Goal: Task Accomplishment & Management: Manage account settings

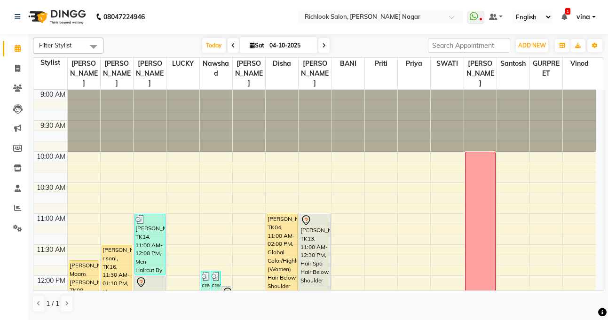
click at [322, 45] on icon at bounding box center [324, 46] width 4 height 6
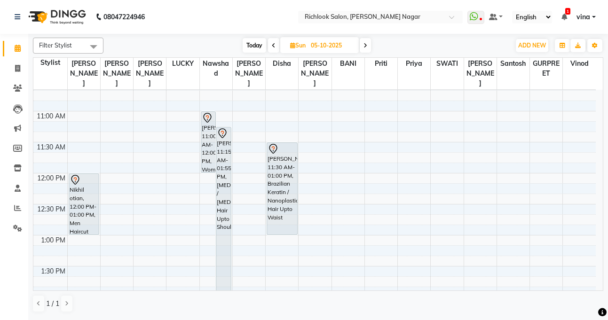
scroll to position [111, 0]
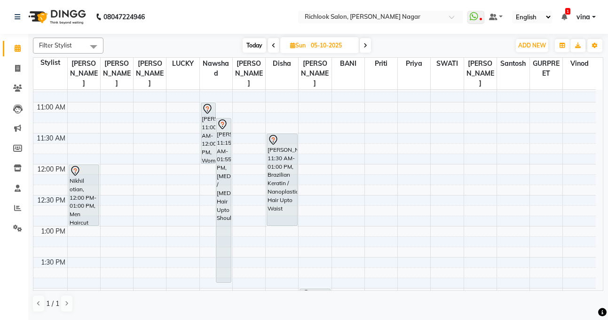
click at [256, 44] on span "Today" at bounding box center [255, 45] width 24 height 15
type input "04-10-2025"
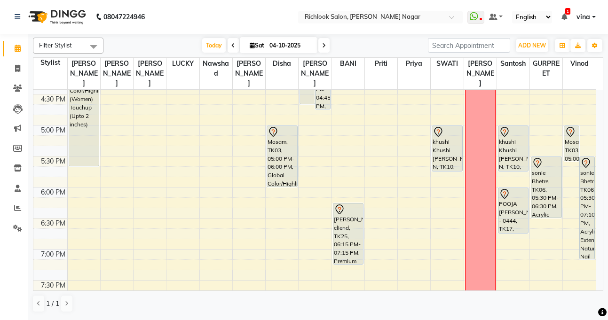
scroll to position [469, 0]
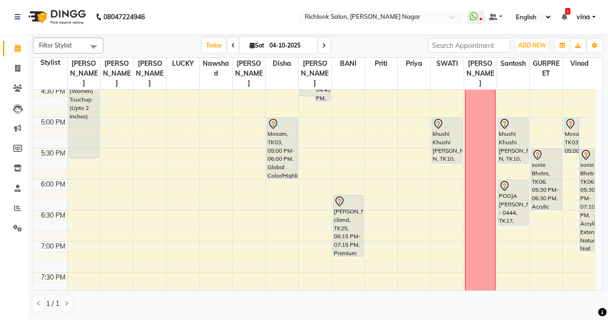
click at [215, 203] on div "9:00 AM 9:30 AM 10:00 AM 10:30 AM 11:00 AM 11:30 AM 12:00 PM 12:30 PM 1:00 PM 1…" at bounding box center [314, 24] width 562 height 806
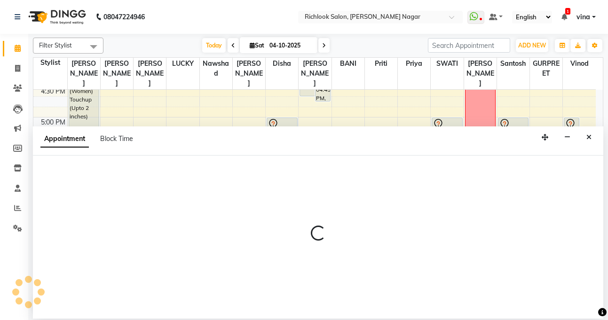
select select "65653"
select select "tentative"
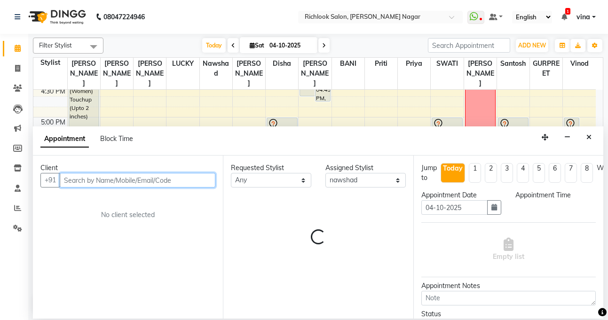
select select "1110"
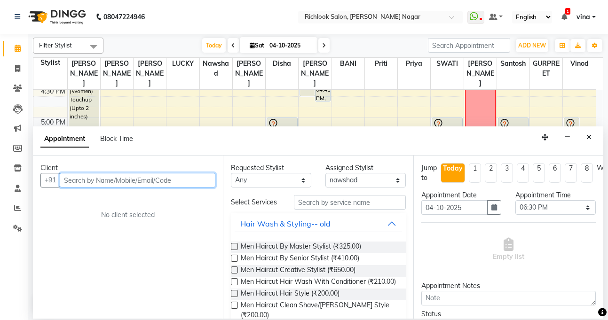
click at [80, 177] on input "text" at bounding box center [138, 180] width 156 height 15
click at [80, 181] on input "text" at bounding box center [138, 180] width 156 height 15
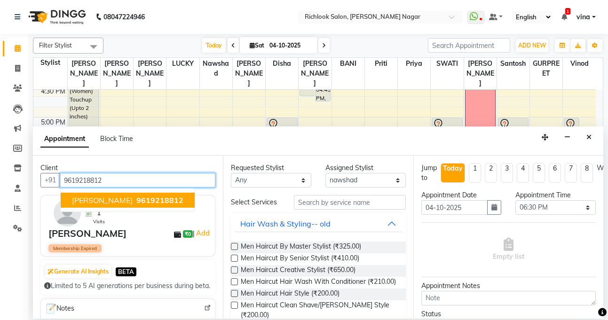
click at [88, 200] on span "[PERSON_NAME]" at bounding box center [102, 200] width 61 height 9
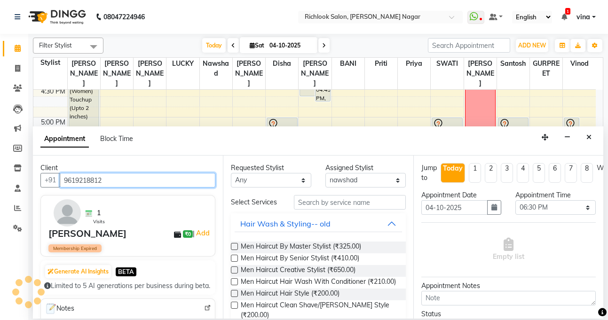
type input "9619218812"
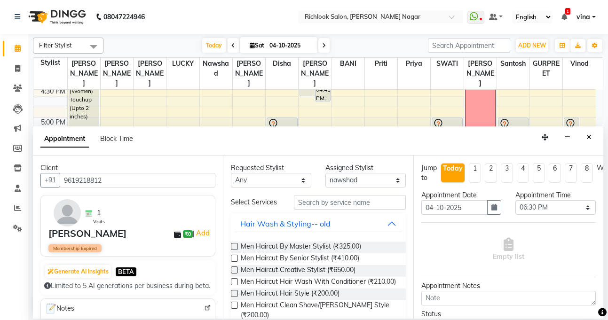
click at [236, 259] on label at bounding box center [234, 258] width 7 height 7
click at [236, 259] on input "checkbox" at bounding box center [234, 259] width 6 height 6
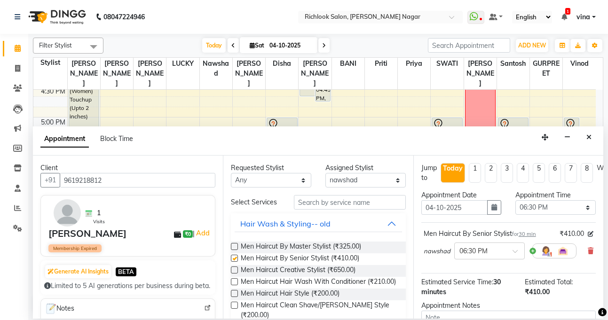
checkbox input "false"
click at [600, 306] on div at bounding box center [602, 312] width 8 height 13
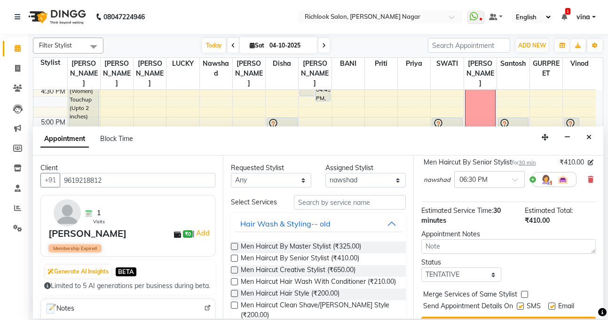
scroll to position [101, 0]
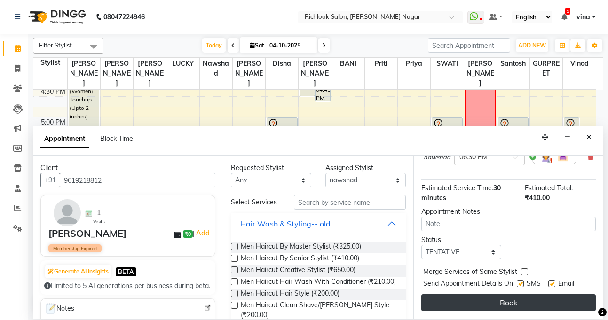
click at [510, 294] on button "Book" at bounding box center [508, 302] width 174 height 17
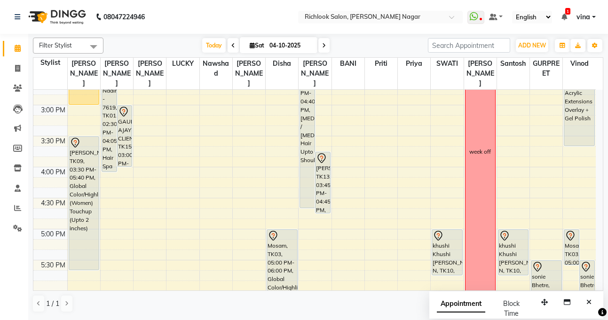
scroll to position [356, 0]
click at [211, 44] on span "Today" at bounding box center [214, 45] width 24 height 15
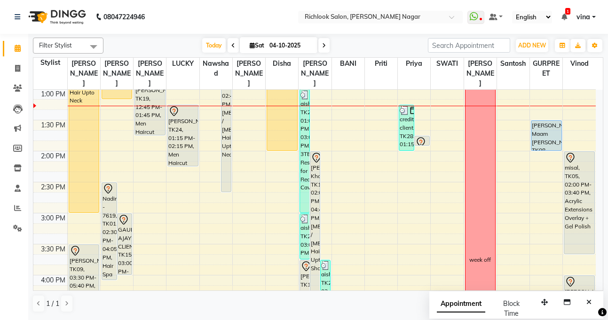
scroll to position [243, 0]
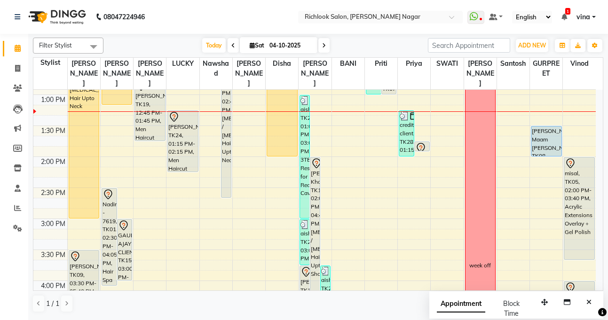
click at [320, 47] on span at bounding box center [323, 45] width 11 height 15
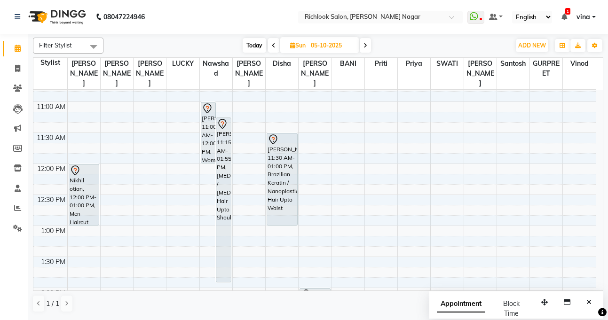
scroll to position [98, 0]
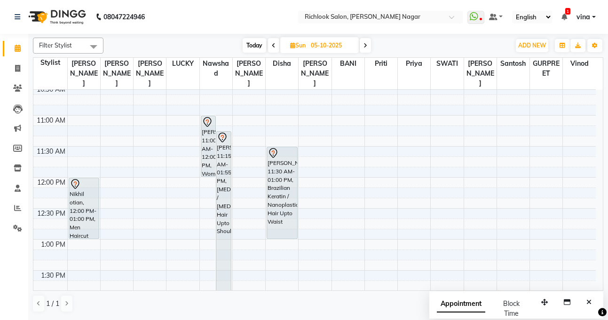
click at [254, 41] on span "Today" at bounding box center [255, 45] width 24 height 15
type input "04-10-2025"
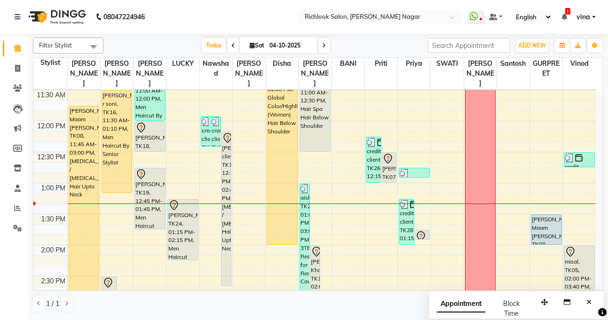
scroll to position [136, 0]
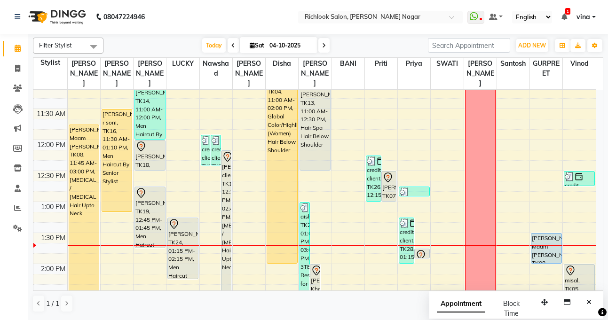
drag, startPoint x: 599, startPoint y: 90, endPoint x: 236, endPoint y: 30, distance: 367.9
click at [236, 30] on nav "08047224946 Select Location × Richlook Salon, [PERSON_NAME] Nagar WhatsApp Stat…" at bounding box center [304, 17] width 608 height 34
click at [95, 52] on span at bounding box center [93, 47] width 19 height 18
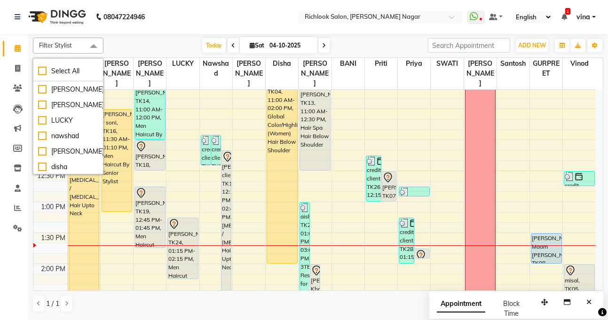
scroll to position [0, 0]
click at [158, 38] on div "Filter Stylist Select All [PERSON_NAME] [PERSON_NAME] LUCKY [PERSON_NAME] disha…" at bounding box center [318, 46] width 570 height 16
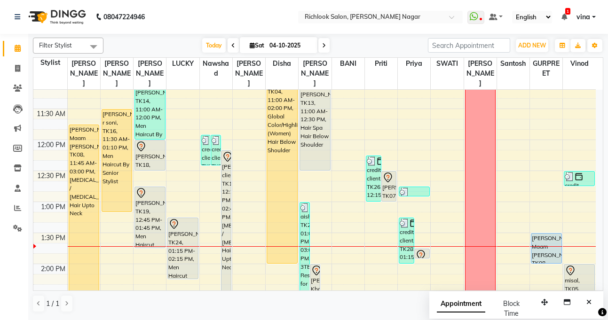
click at [591, 18] on link "vina" at bounding box center [585, 17] width 19 height 10
click at [265, 15] on nav "08047224946 Select Location × Richlook Salon, [PERSON_NAME] Nagar WhatsApp Stat…" at bounding box center [304, 17] width 608 height 34
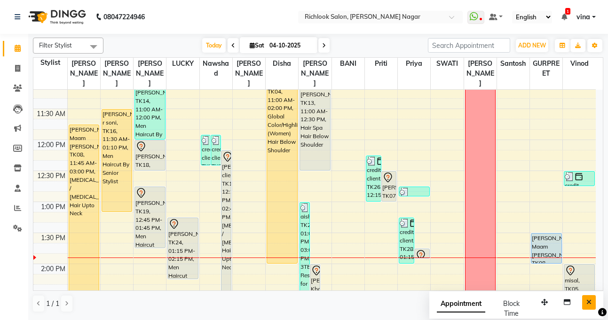
click at [590, 299] on icon "Close" at bounding box center [588, 302] width 5 height 7
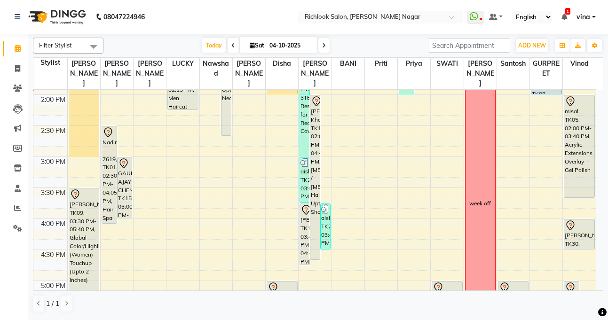
scroll to position [324, 0]
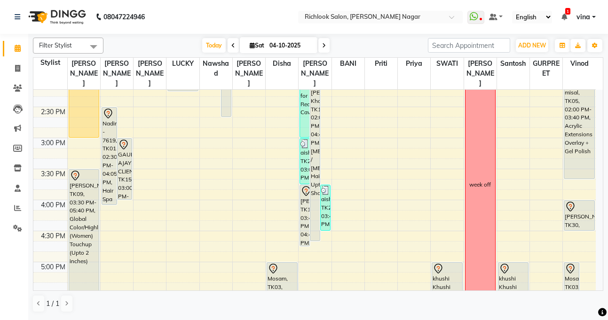
click at [441, 168] on div "9:00 AM 9:30 AM 10:00 AM 10:30 AM 11:00 AM 11:30 AM 12:00 PM 12:30 PM 1:00 PM 1…" at bounding box center [314, 169] width 562 height 806
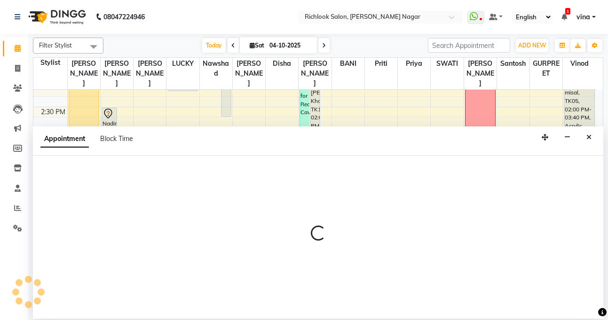
select select "93292"
select select "tentative"
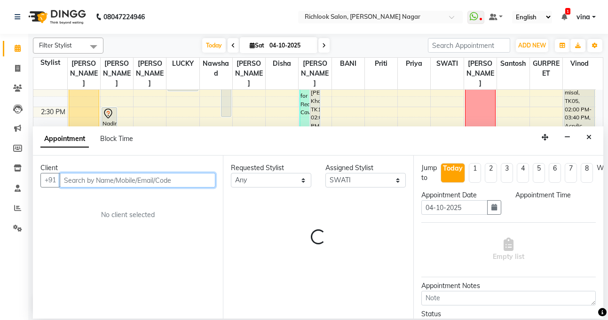
select select "930"
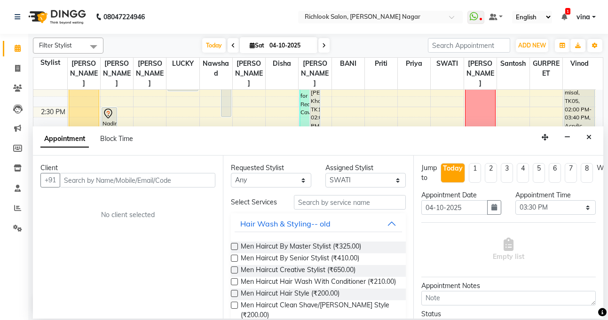
click at [603, 144] on div "Filter Stylist Select All [PERSON_NAME] [PERSON_NAME] LUCKY [PERSON_NAME] disha…" at bounding box center [318, 176] width 580 height 285
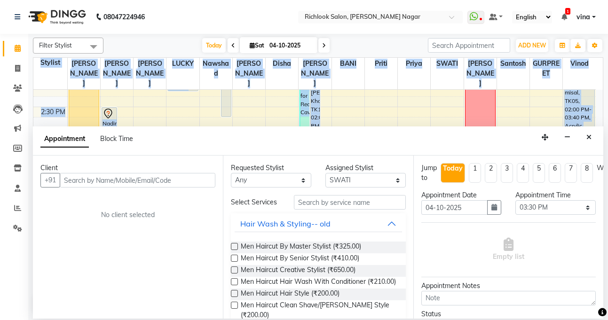
click at [603, 144] on div "Filter Stylist Select All [PERSON_NAME] [PERSON_NAME] LUCKY [PERSON_NAME] disha…" at bounding box center [318, 176] width 580 height 285
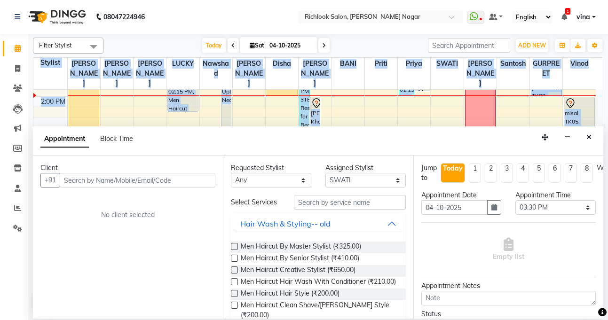
scroll to position [286, 0]
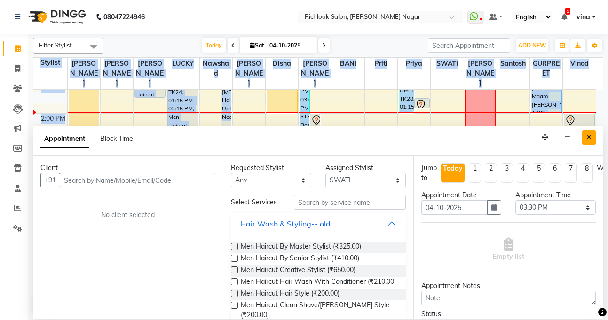
click at [593, 135] on button "Close" at bounding box center [589, 137] width 14 height 15
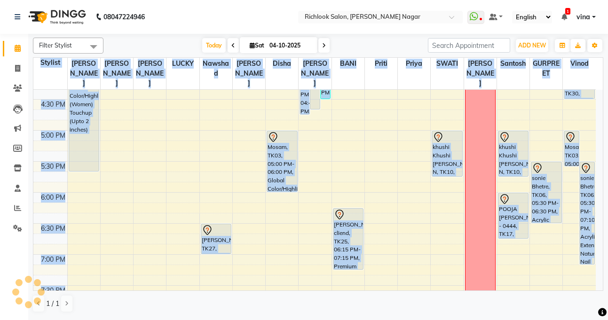
scroll to position [596, 0]
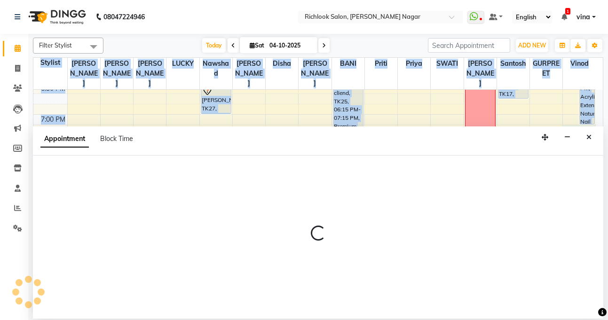
select select "54432"
select select "tentative"
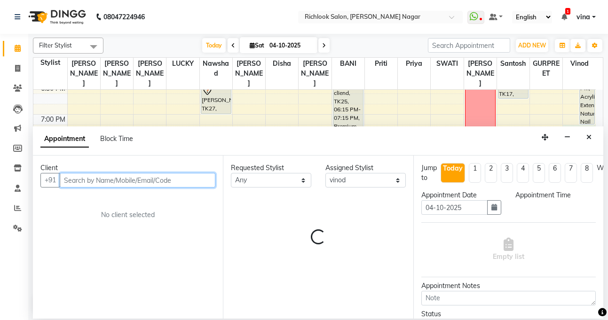
select select "1155"
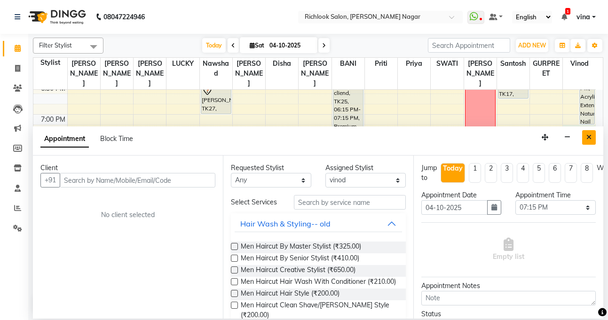
click at [588, 135] on icon "Close" at bounding box center [588, 137] width 5 height 7
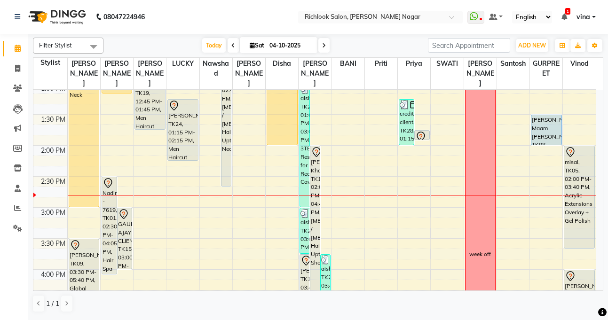
scroll to position [243, 0]
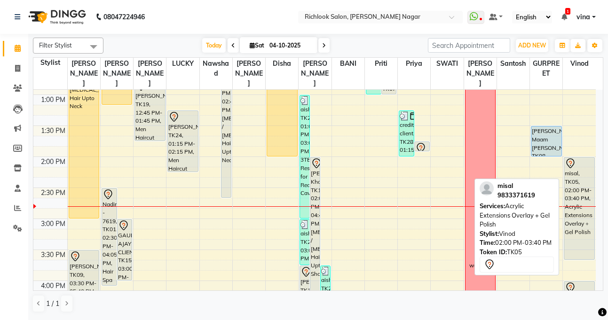
click at [578, 180] on div "misal, TK05, 02:00 PM-03:40 PM, Acrylic Extensions Overlay + Gel Polish" at bounding box center [579, 209] width 30 height 102
select select "7"
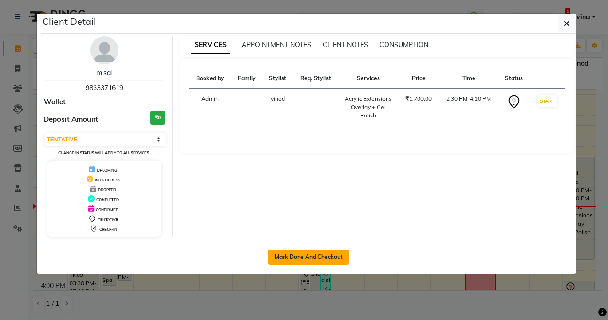
click at [305, 258] on button "Mark Done And Checkout" at bounding box center [308, 257] width 80 height 15
select select "6917"
select select "service"
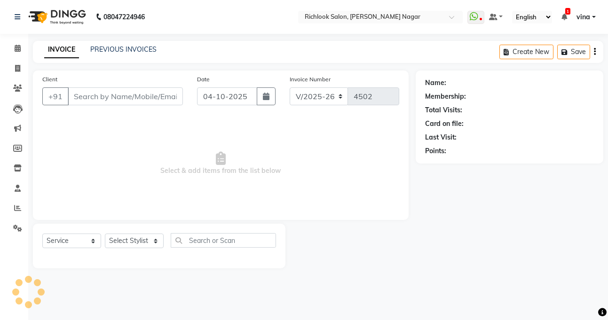
type input "9833371619"
select select "54432"
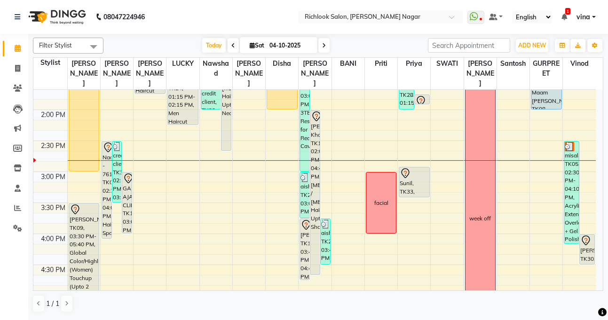
scroll to position [301, 0]
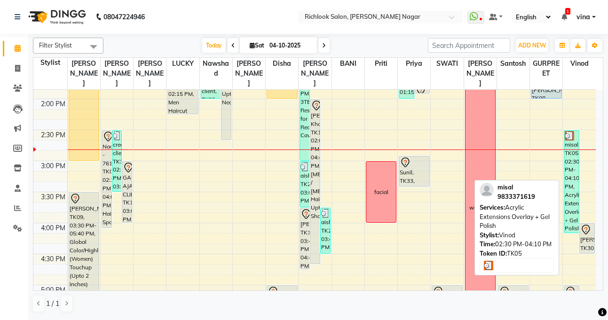
click at [577, 181] on div "misal, TK05, 02:30 PM-04:10 PM, Acrylic Extensions Overlay + Gel Polish" at bounding box center [571, 182] width 15 height 102
select select "3"
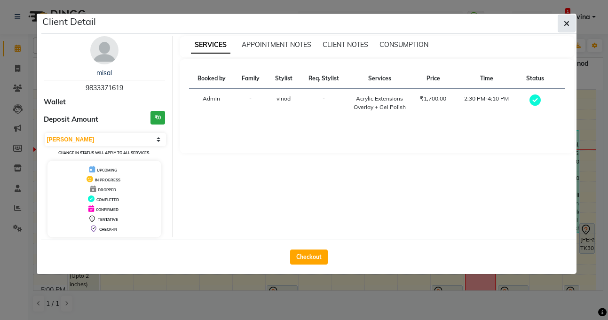
click at [567, 19] on span "button" at bounding box center [567, 23] width 6 height 9
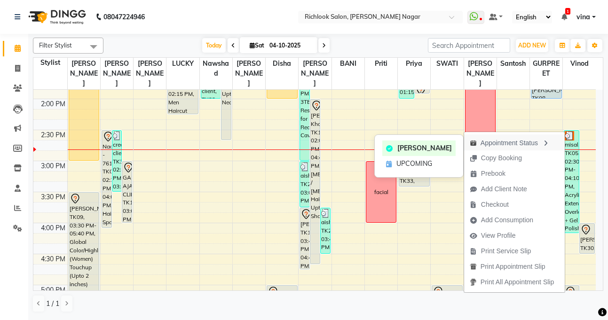
click at [548, 140] on icon "button" at bounding box center [546, 143] width 8 height 7
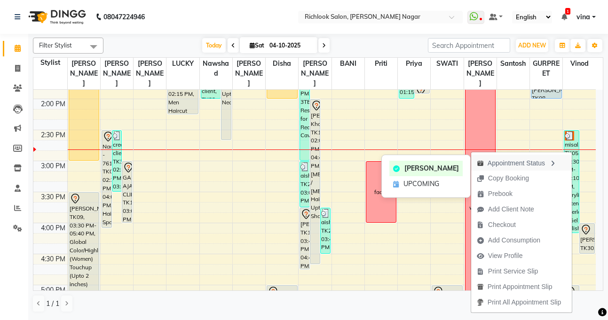
click at [552, 164] on icon "button" at bounding box center [553, 163] width 8 height 7
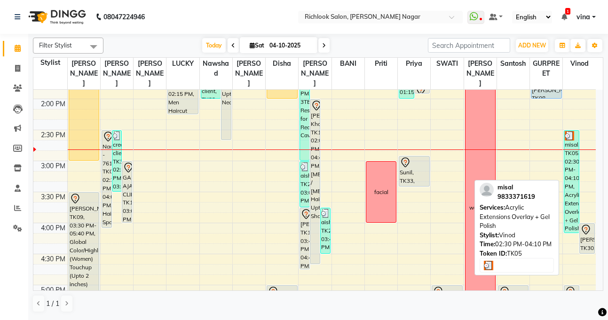
click at [574, 166] on div "misal, TK05, 02:30 PM-04:10 PM, Acrylic Extensions Overlay + Gel Polish" at bounding box center [571, 182] width 15 height 102
select select "3"
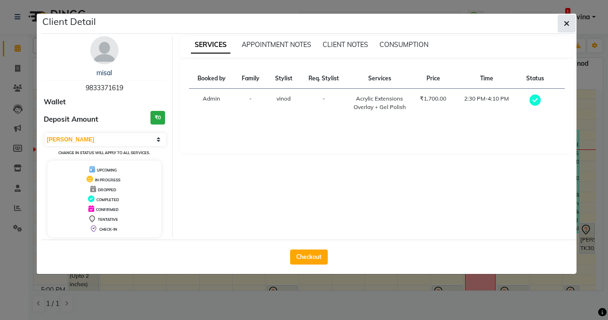
click at [565, 22] on icon "button" at bounding box center [567, 24] width 6 height 8
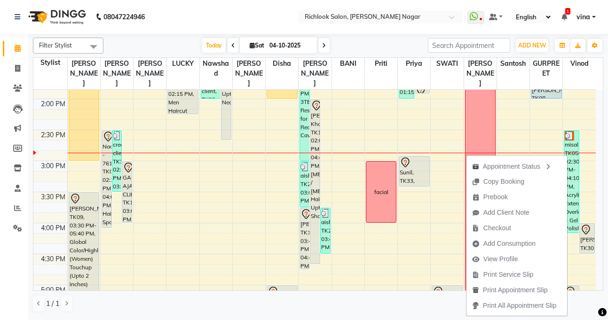
click at [604, 143] on div "Filter Stylist Select All [PERSON_NAME] [PERSON_NAME] LUCKY [PERSON_NAME] disha…" at bounding box center [318, 176] width 580 height 285
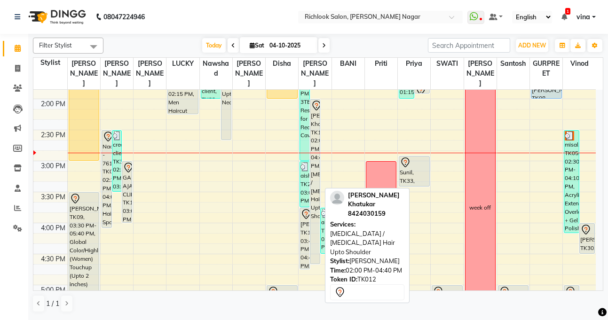
click at [314, 183] on div "[PERSON_NAME] Khatukar, TK12, 02:00 PM-04:40 PM, [MEDICAL_DATA] / [MEDICAL_DATA…" at bounding box center [314, 182] width 9 height 164
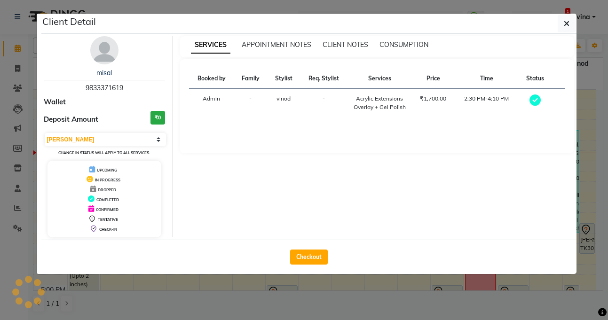
select select "7"
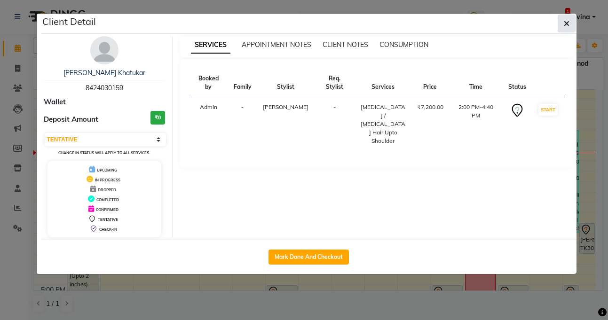
click at [570, 22] on button "button" at bounding box center [567, 24] width 18 height 18
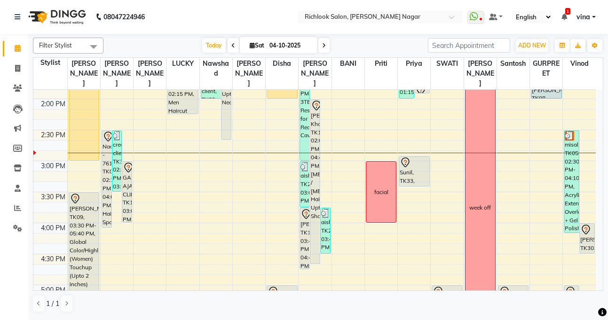
scroll to position [320, 0]
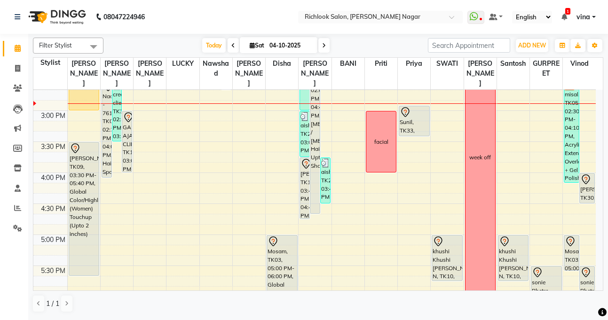
scroll to position [357, 0]
